Goal: Transaction & Acquisition: Book appointment/travel/reservation

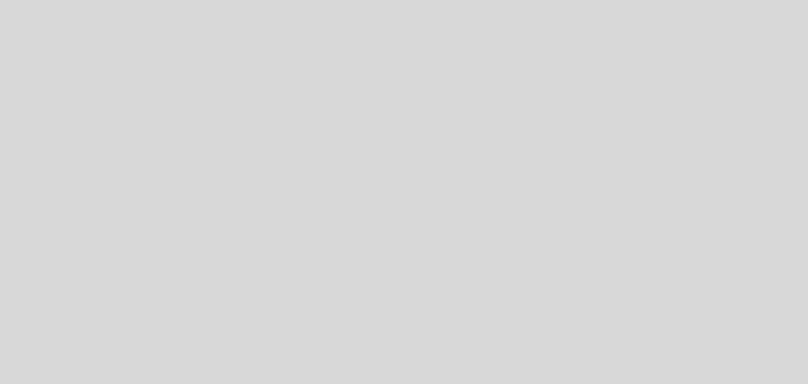
select select "es"
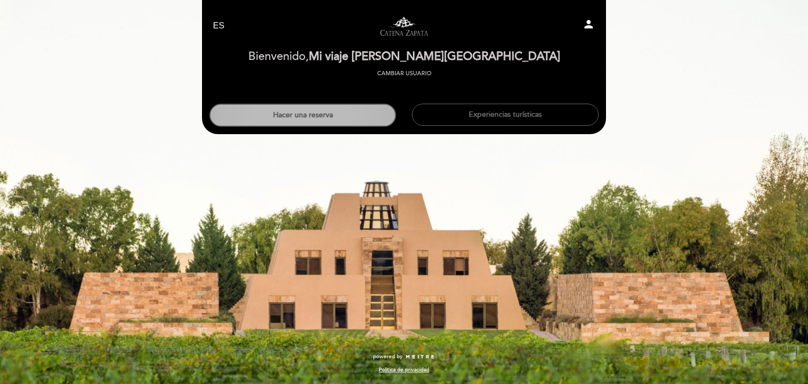
click at [320, 111] on button "Hacer una reserva" at bounding box center [302, 115] width 187 height 23
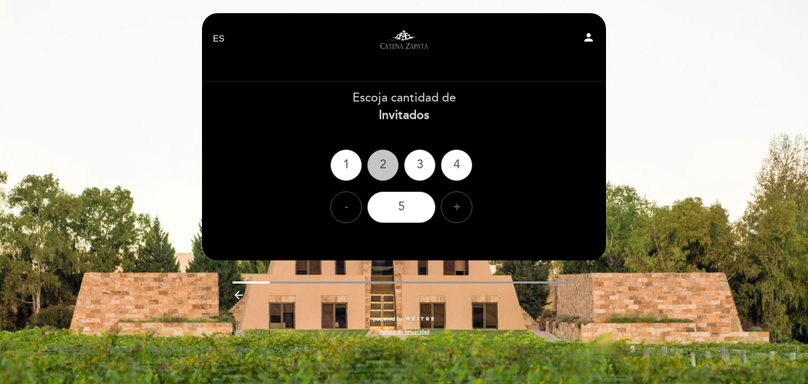
click at [388, 168] on div "2" at bounding box center [383, 165] width 32 height 32
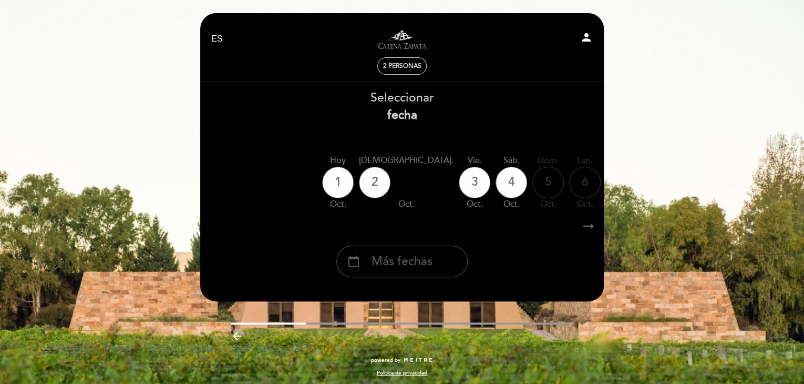
click at [446, 253] on div "calendar_today Más fechas" at bounding box center [401, 262] width 131 height 32
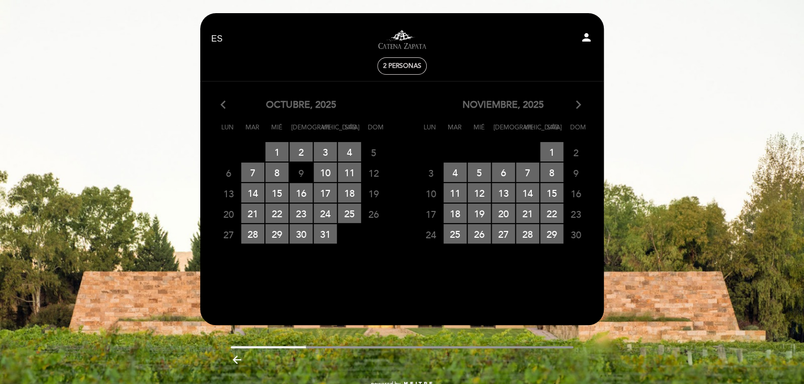
click at [578, 107] on icon "arrow_forward_ios" at bounding box center [578, 105] width 9 height 14
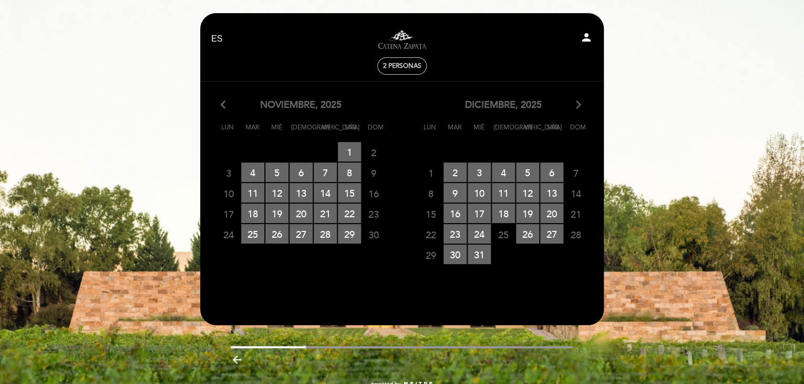
click at [578, 107] on icon "arrow_forward_ios" at bounding box center [578, 105] width 9 height 14
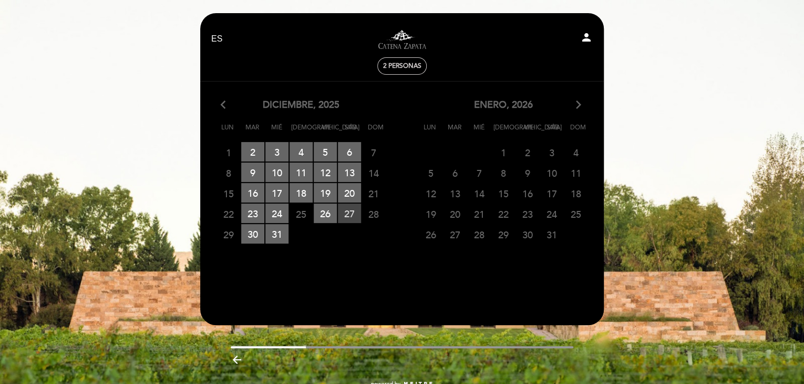
click at [345, 216] on span "27 RESERVAS DISPONIBLES" at bounding box center [349, 212] width 23 height 19
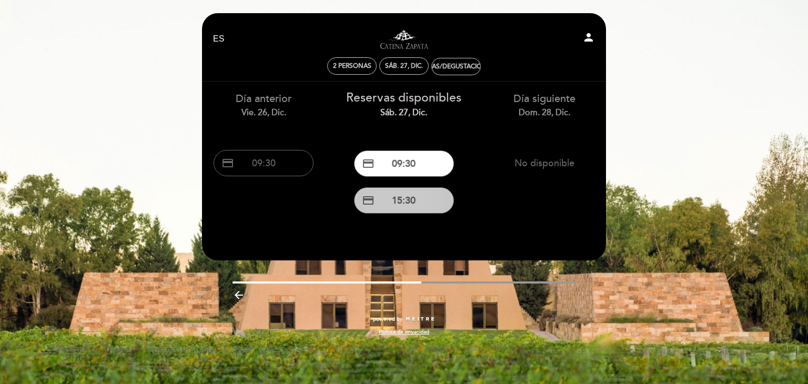
click at [411, 194] on button "credit_card 15:30" at bounding box center [404, 200] width 100 height 26
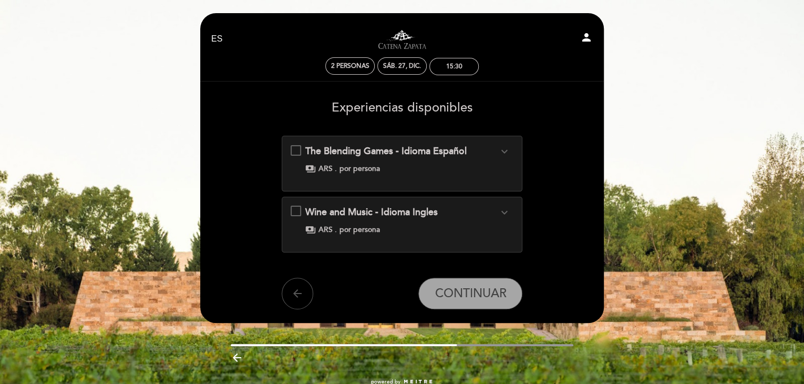
click at [298, 287] on icon "arrow_back" at bounding box center [297, 293] width 13 height 13
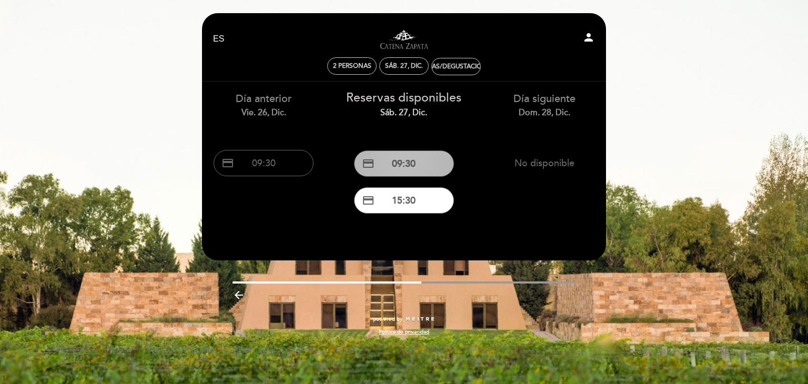
click at [400, 169] on button "credit_card 09:30" at bounding box center [404, 163] width 100 height 26
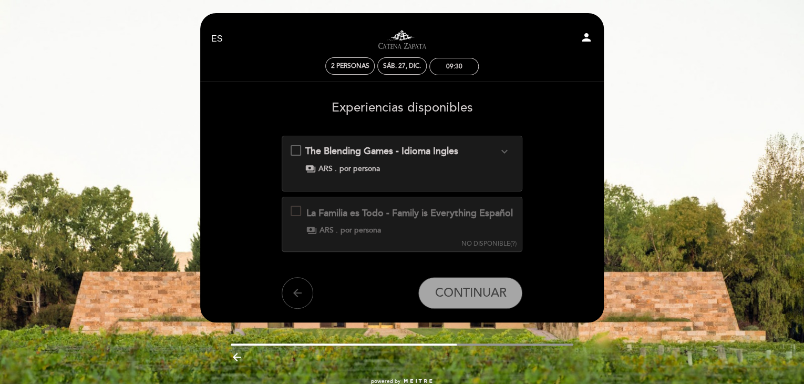
click at [303, 299] on icon "arrow_back" at bounding box center [297, 293] width 13 height 13
